Goal: Find specific page/section: Locate item on page

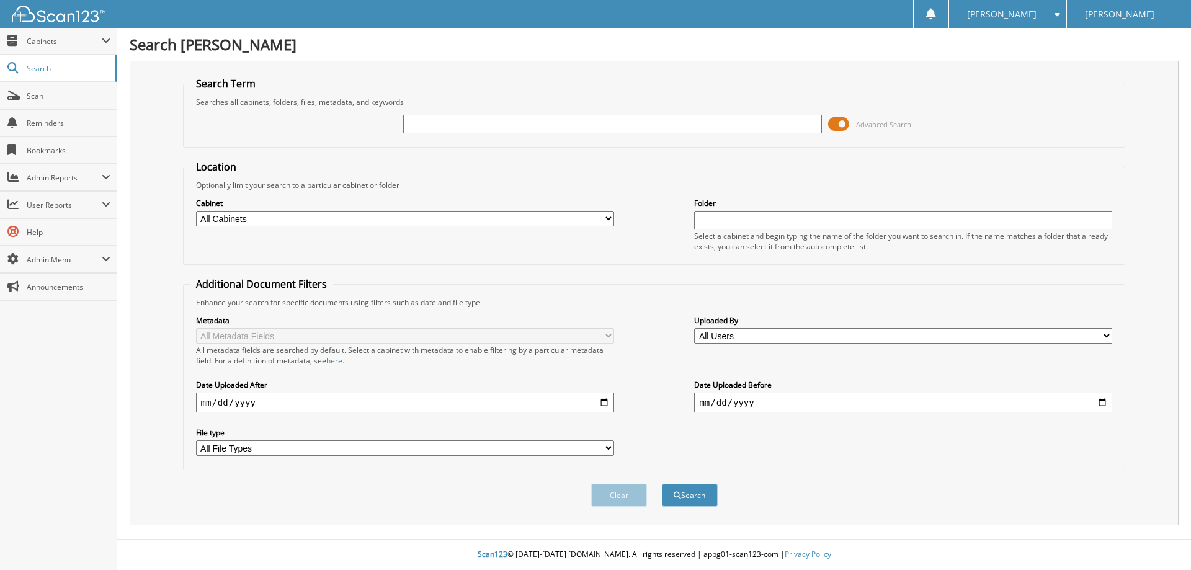
click at [558, 121] on input "text" at bounding box center [612, 124] width 418 height 19
type input "56181"
click at [662, 484] on button "Search" at bounding box center [690, 495] width 56 height 23
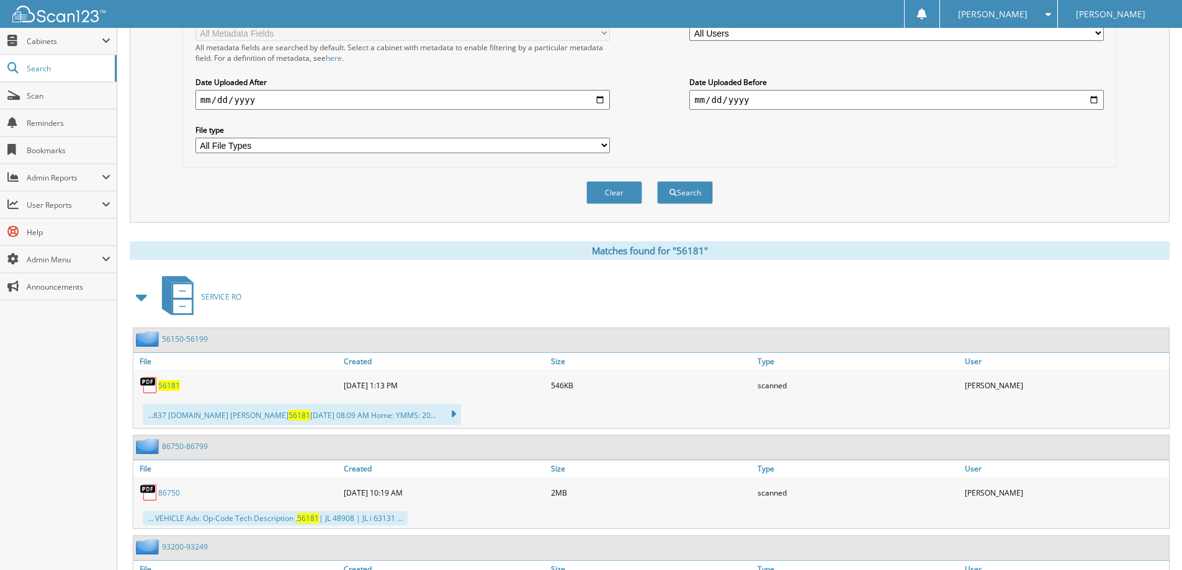
scroll to position [310, 0]
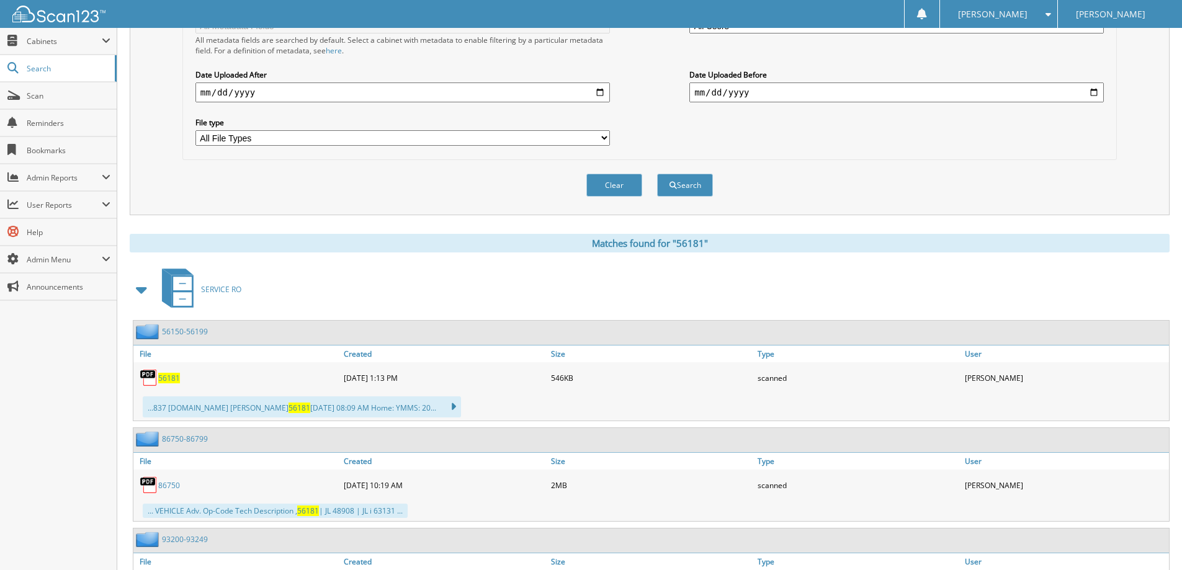
click at [162, 375] on span "56181" at bounding box center [169, 378] width 22 height 11
